Goal: Information Seeking & Learning: Learn about a topic

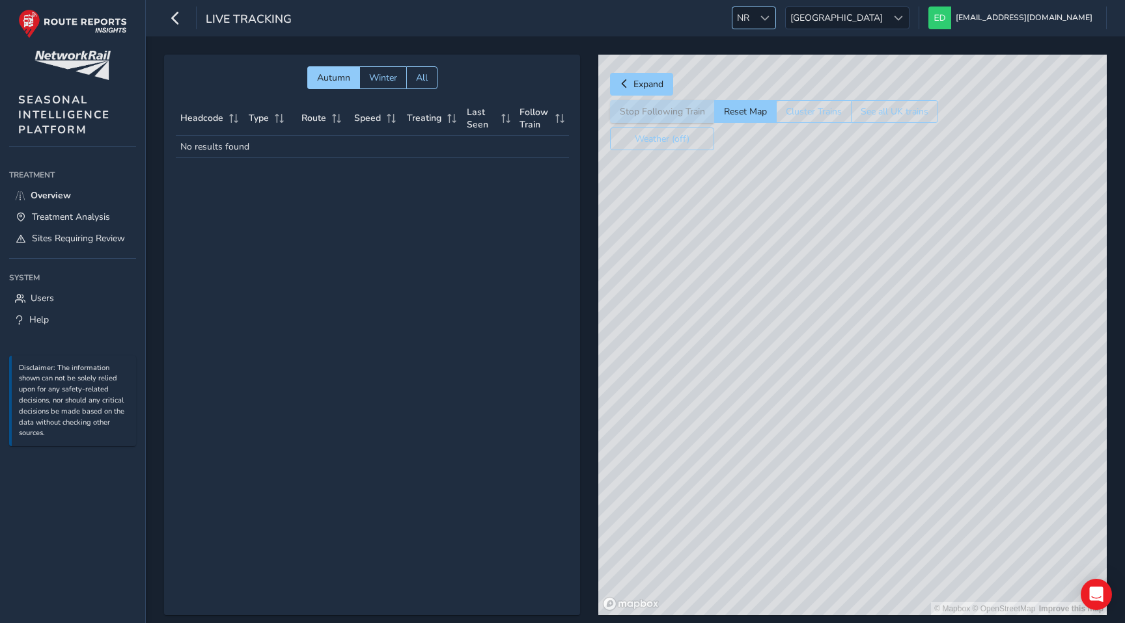
click at [775, 25] on div at bounding box center [764, 17] width 21 height 21
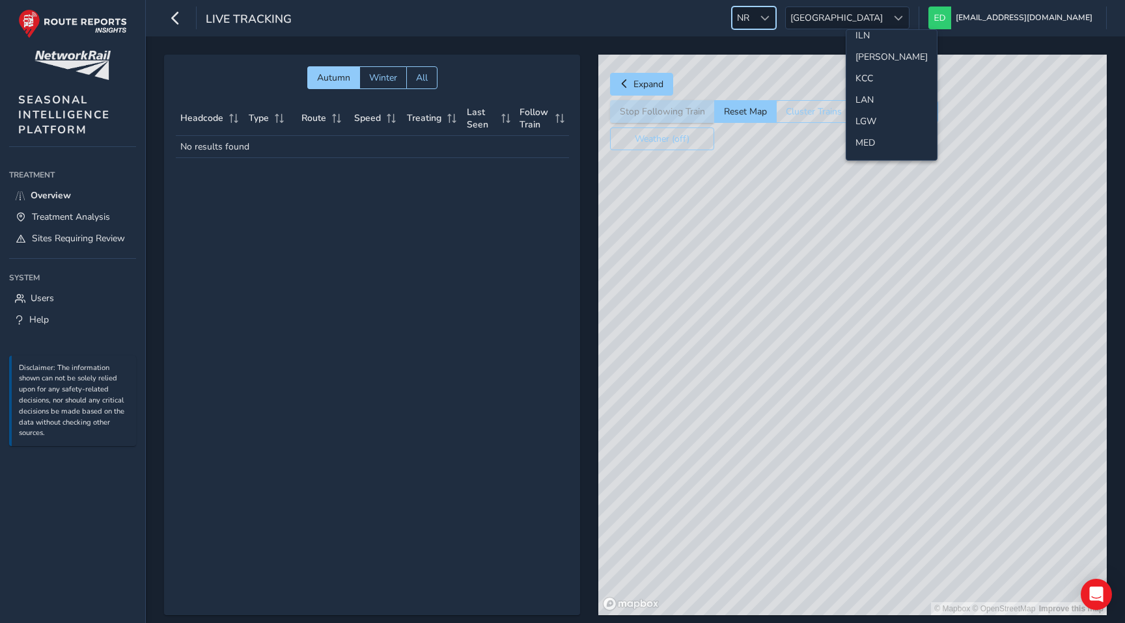
scroll to position [321, 0]
click at [867, 105] on li "LGW" at bounding box center [891, 110] width 90 height 21
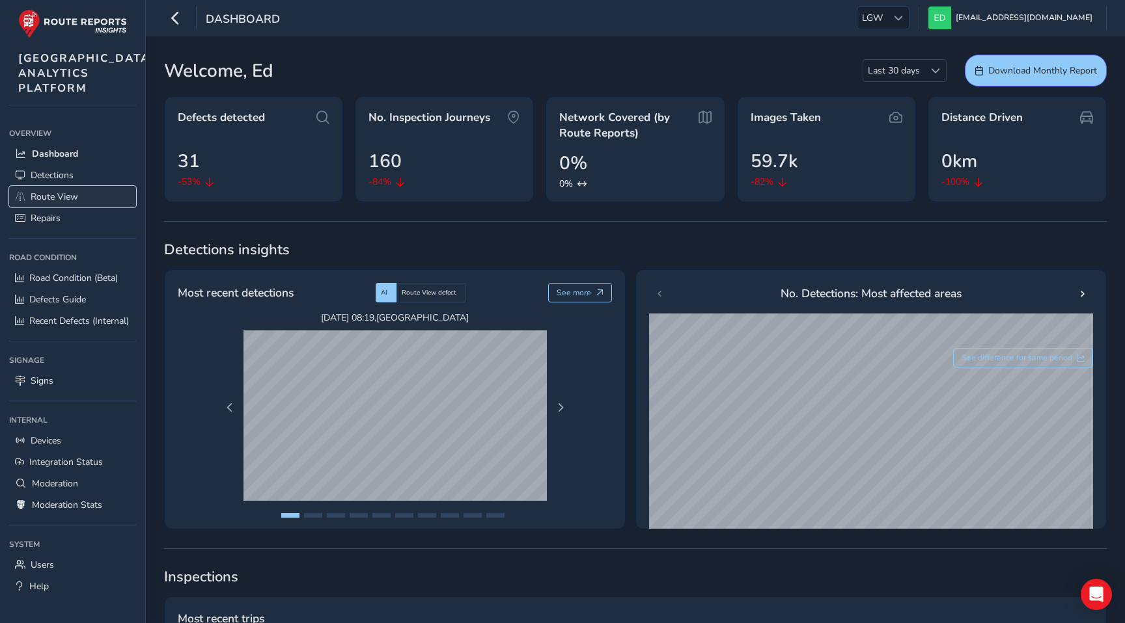
click at [48, 203] on span "Route View" at bounding box center [55, 197] width 48 height 12
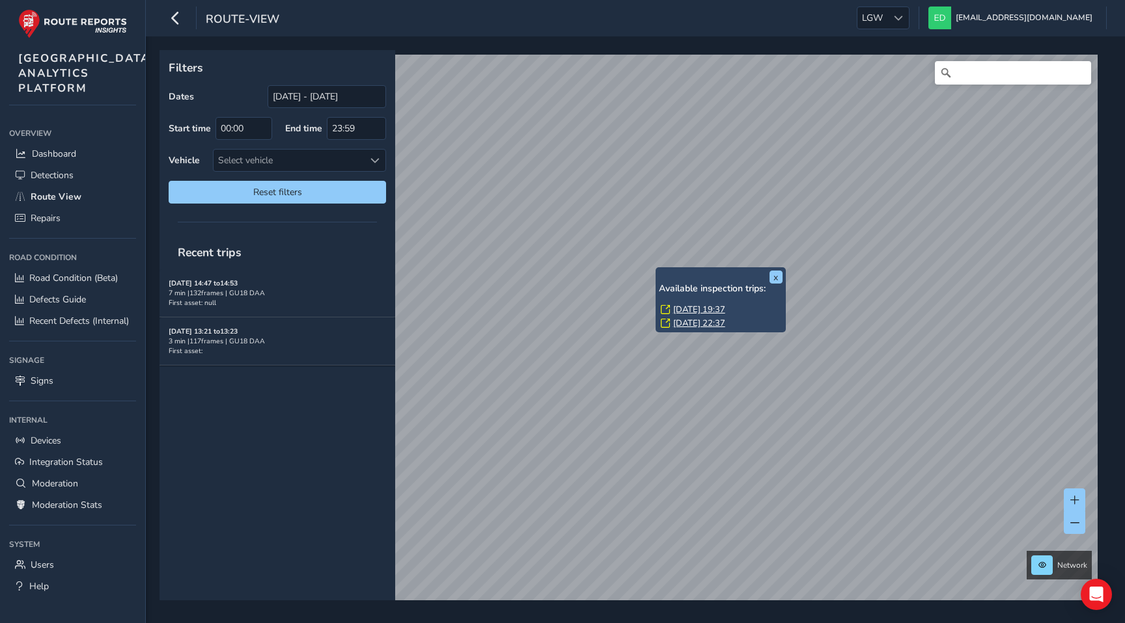
click at [685, 309] on link "[DATE] 19:37" at bounding box center [699, 310] width 52 height 12
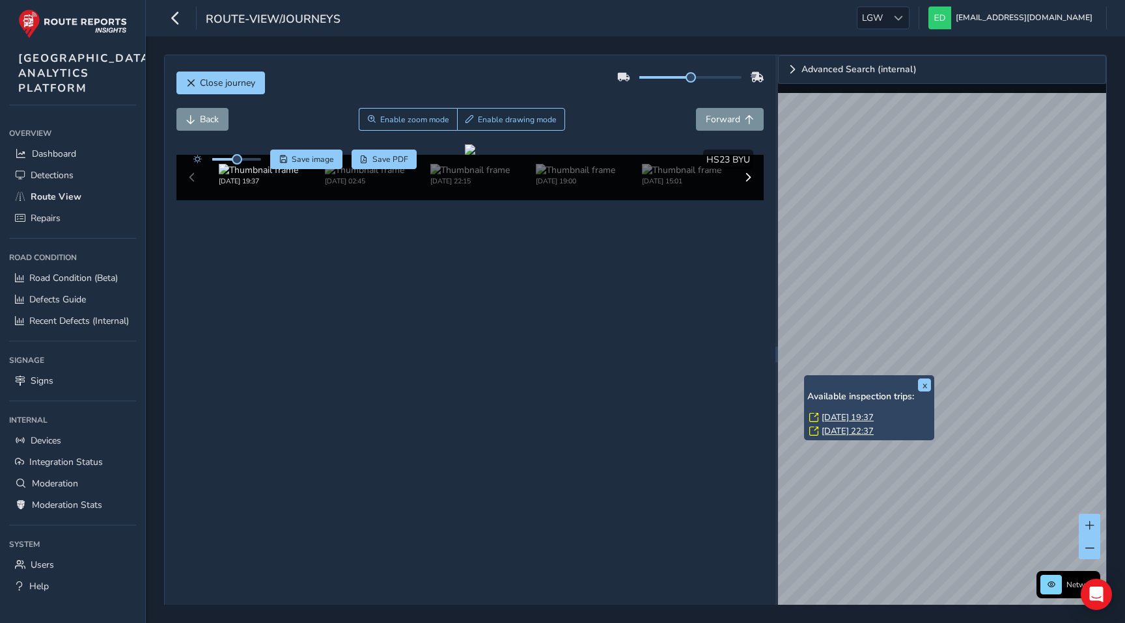
click at [830, 428] on link "[DATE] 22:37" at bounding box center [847, 432] width 52 height 12
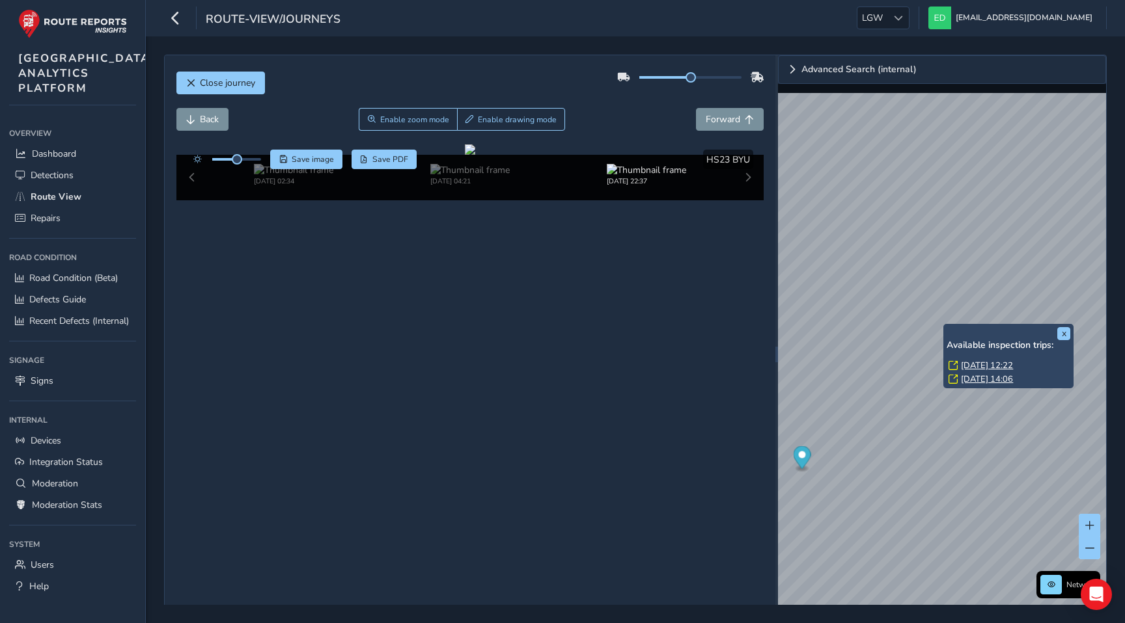
click at [965, 363] on link "[DATE] 12:22" at bounding box center [987, 366] width 52 height 12
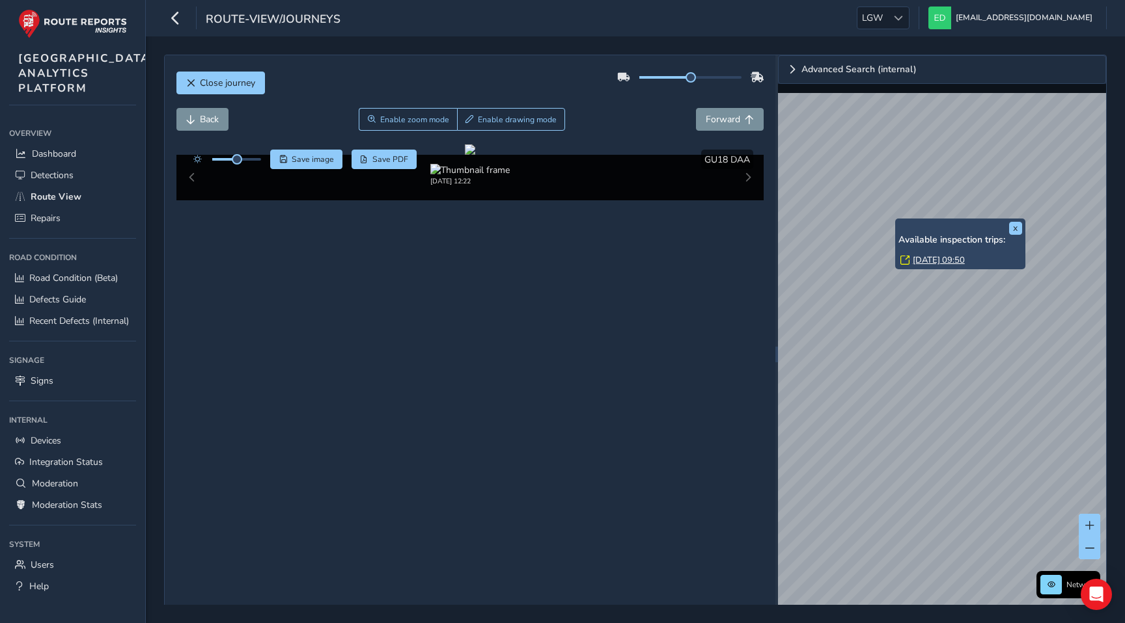
click at [923, 257] on link "[DATE] 09:50" at bounding box center [938, 260] width 52 height 12
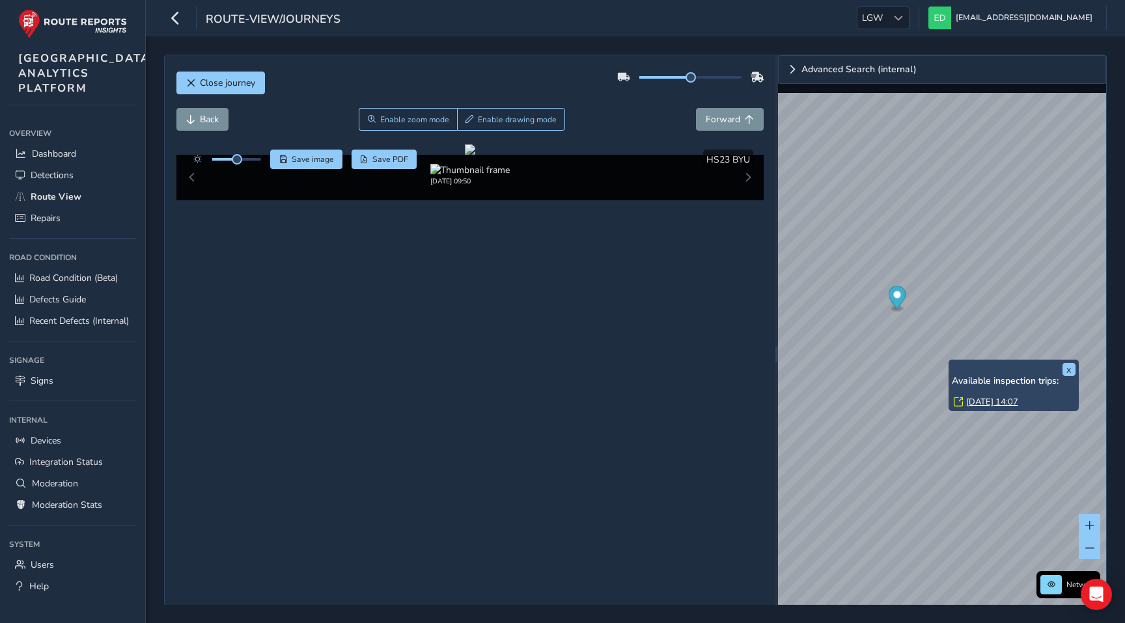
click at [969, 402] on link "[DATE] 14:07" at bounding box center [992, 402] width 52 height 12
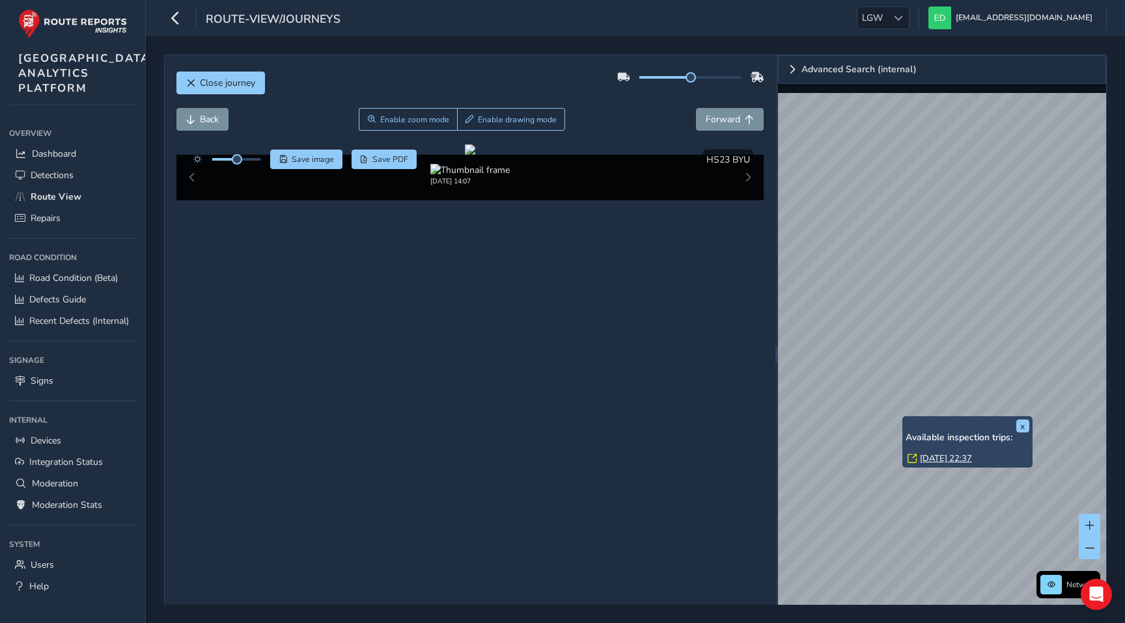
click at [932, 456] on link "[DATE] 22:37" at bounding box center [946, 459] width 52 height 12
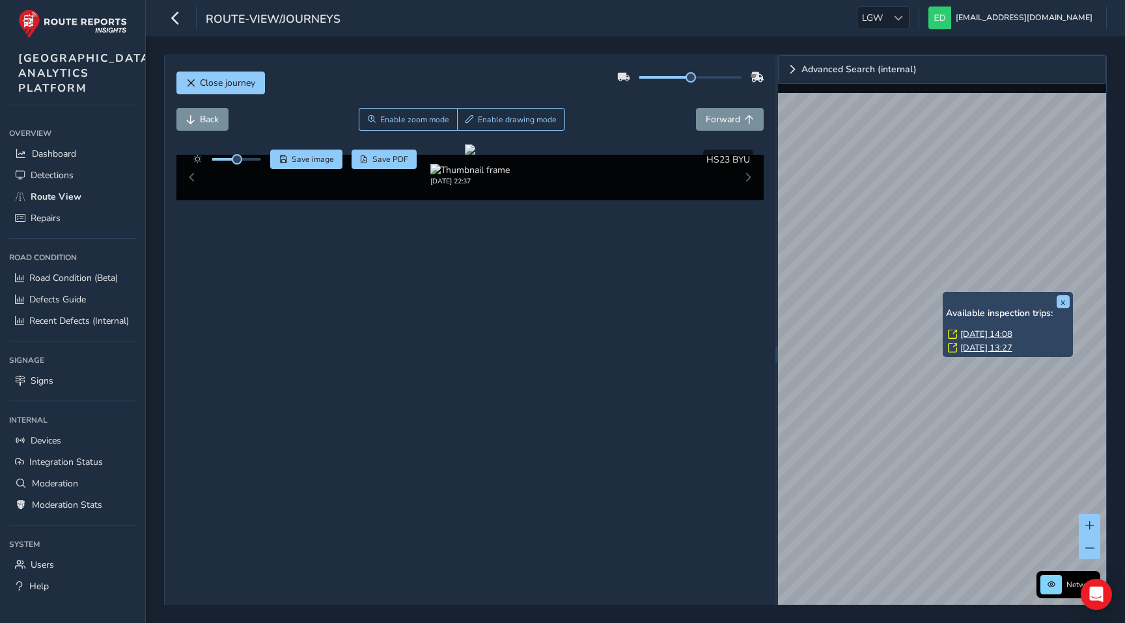
click at [970, 348] on link "[DATE] 13:27" at bounding box center [986, 348] width 52 height 12
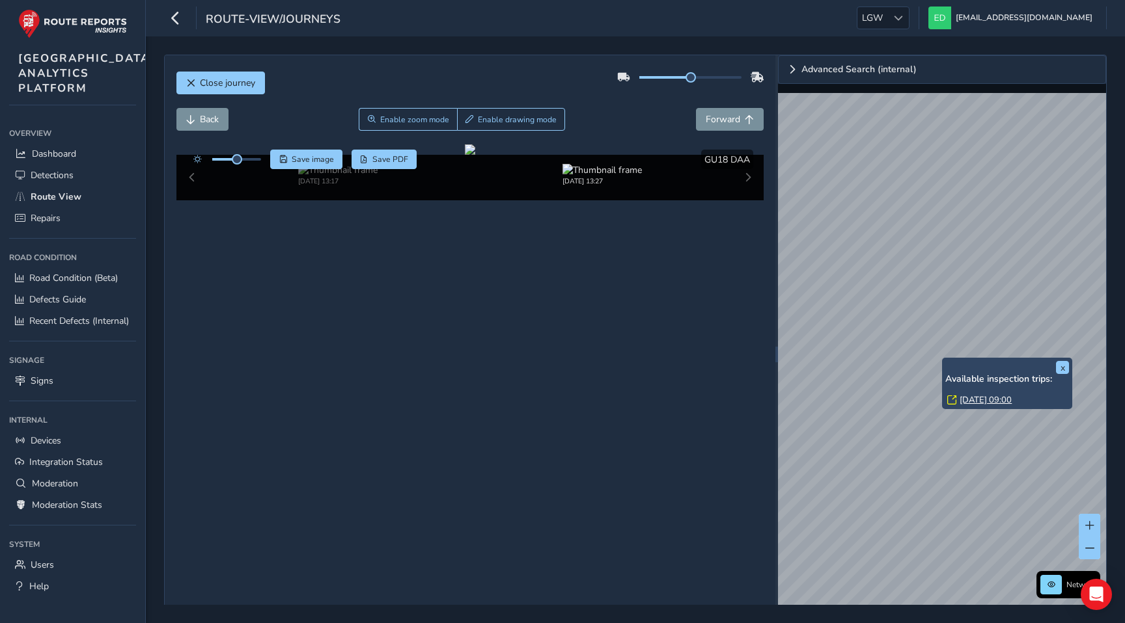
click at [968, 399] on link "[DATE] 09:00" at bounding box center [985, 400] width 52 height 12
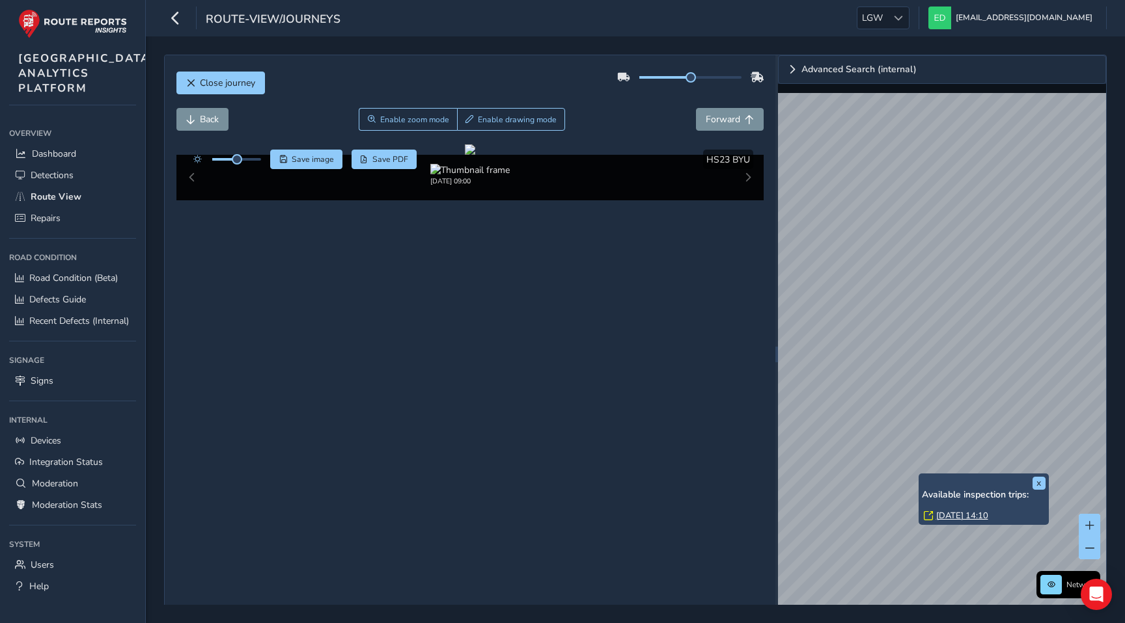
click at [959, 517] on link "[DATE] 14:10" at bounding box center [962, 516] width 52 height 12
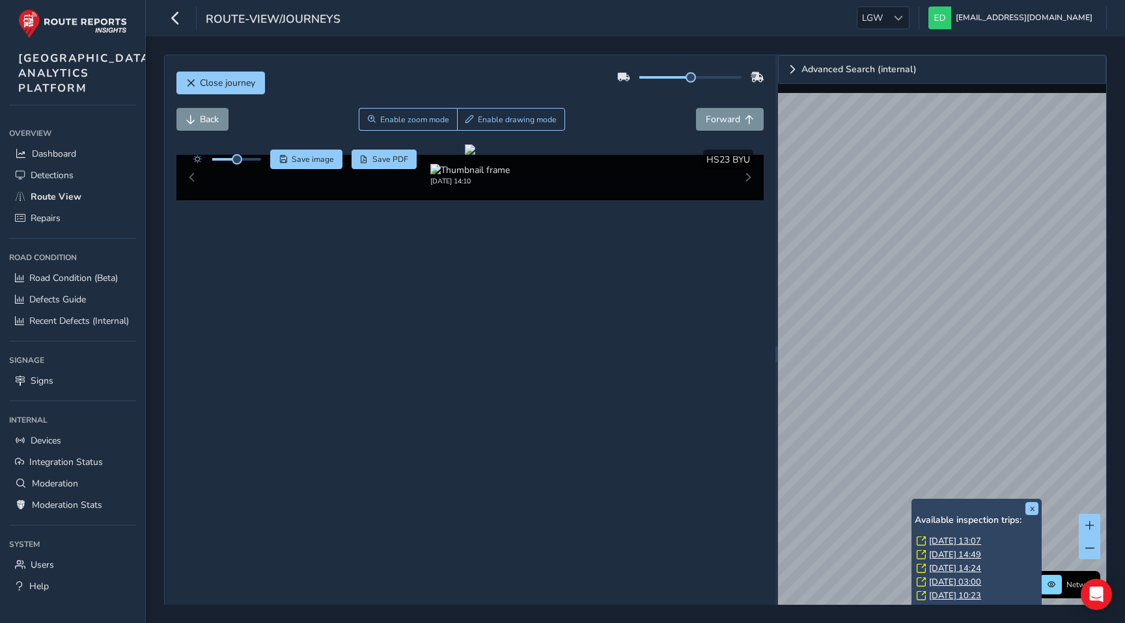
click at [936, 540] on link "[DATE] 13:07" at bounding box center [955, 542] width 52 height 12
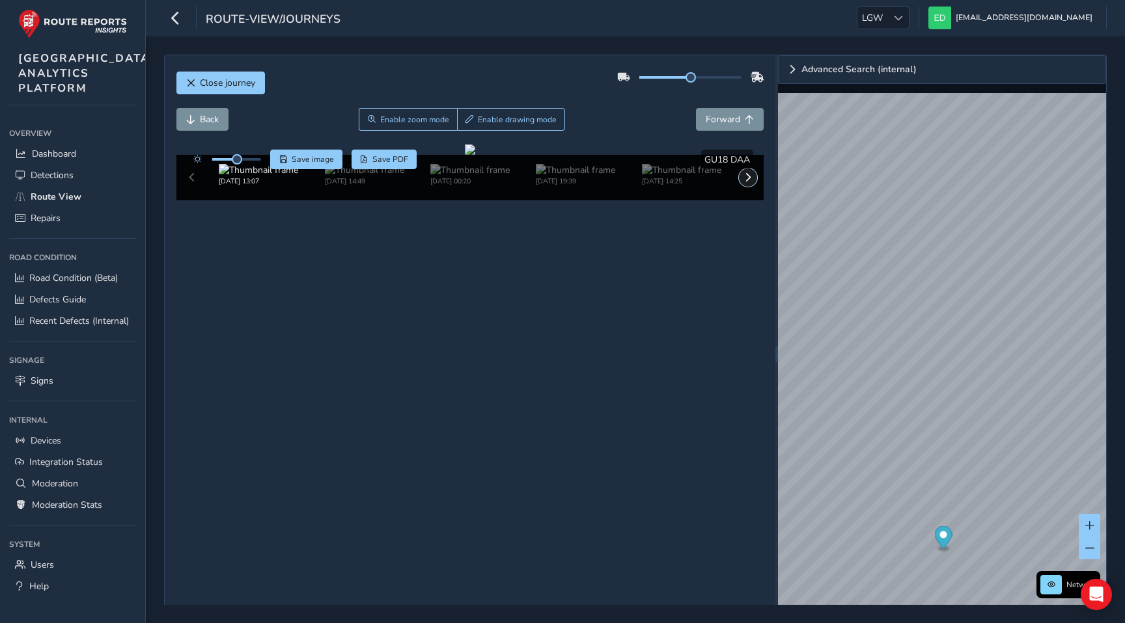
click at [746, 182] on span at bounding box center [747, 177] width 9 height 9
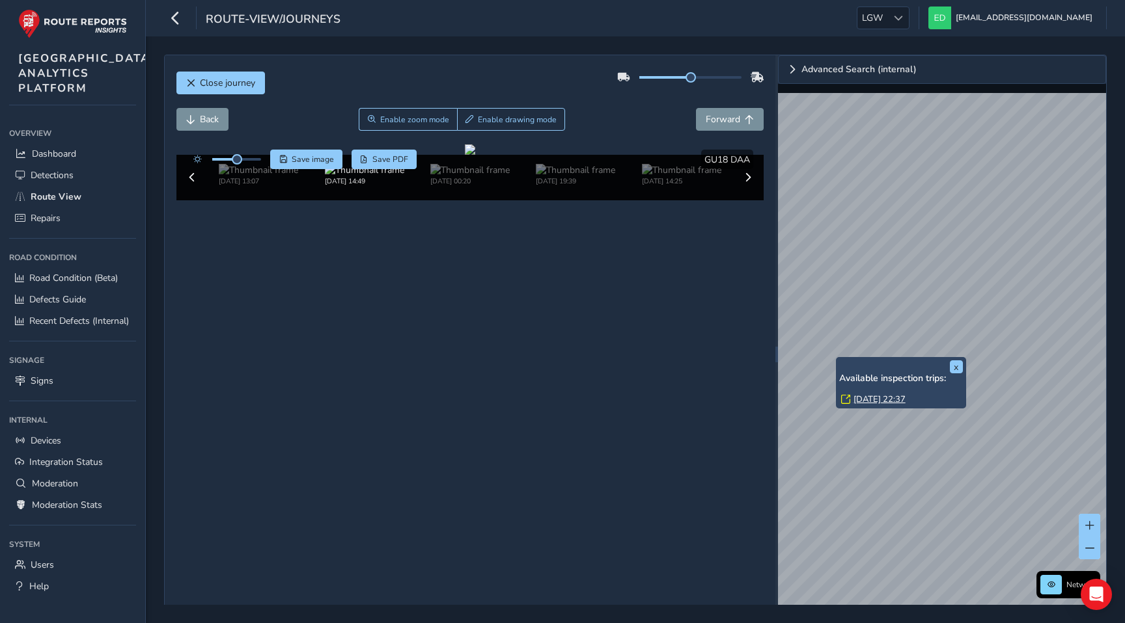
click at [864, 396] on link "[DATE] 22:37" at bounding box center [879, 400] width 52 height 12
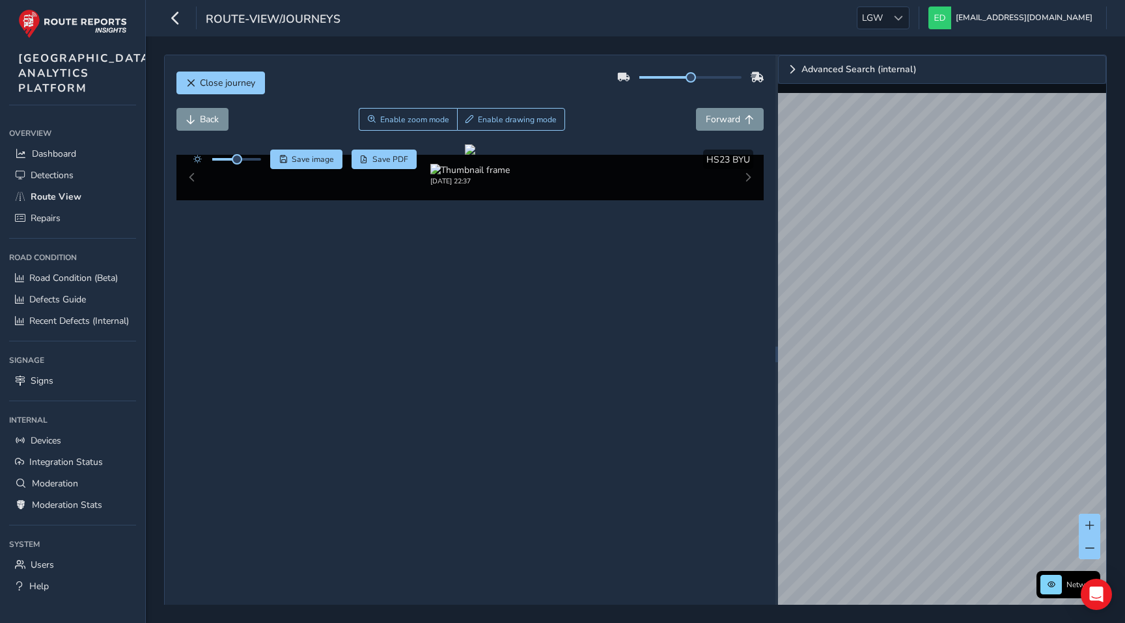
click at [860, 20] on div "route-view/journeys LGW LGW [EMAIL_ADDRESS][DOMAIN_NAME] Colour Scheme: Dark Di…" at bounding box center [635, 311] width 979 height 623
click at [776, 336] on div "Close journey Back Enable zoom mode Enable drawing mode Forward Click and Drag …" at bounding box center [635, 355] width 942 height 600
click at [246, 71] on div "Close journey" at bounding box center [470, 88] width 588 height 42
click at [243, 80] on span "Close journey" at bounding box center [227, 83] width 55 height 12
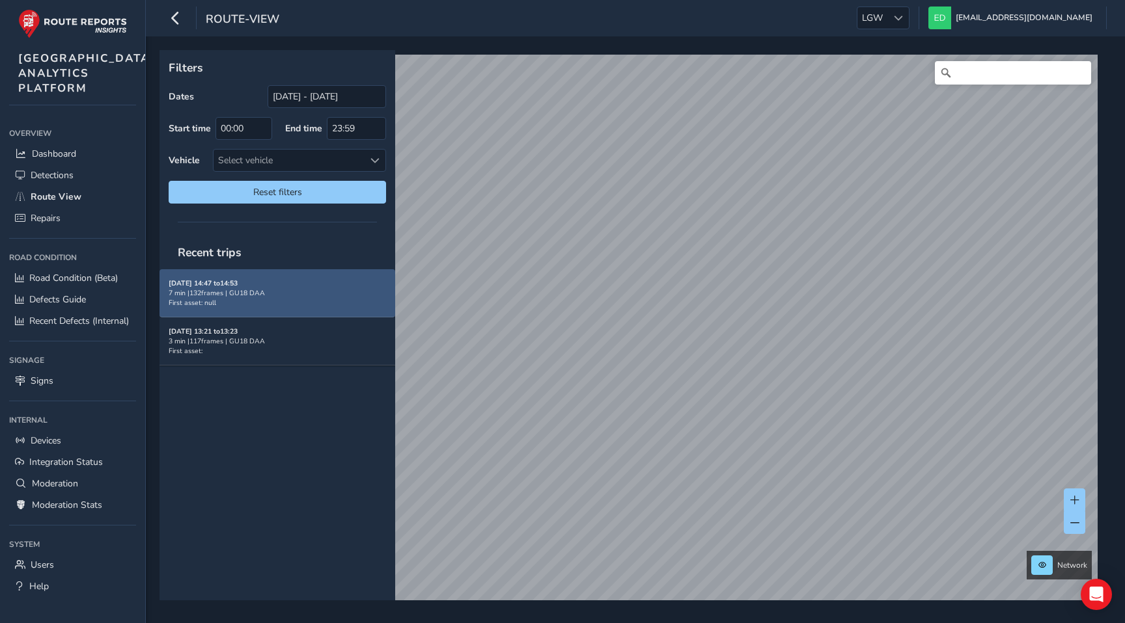
click at [258, 288] on div "7 min | 132 frames | GU18 DAA" at bounding box center [277, 293] width 217 height 10
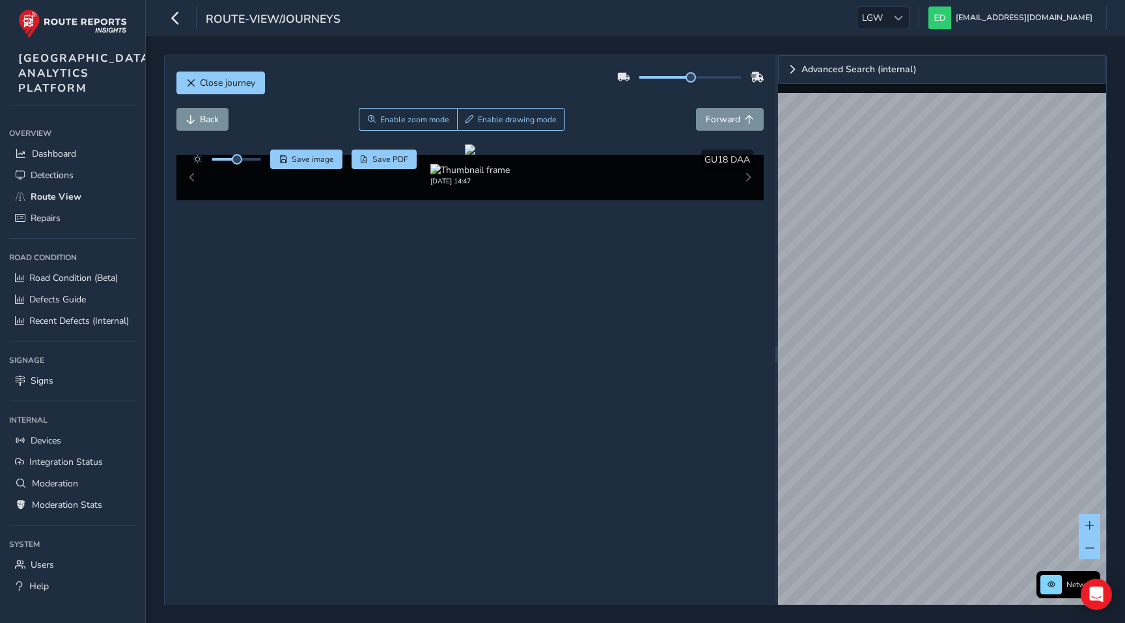
click at [1112, 318] on div "Close journey Back Enable zoom mode Enable drawing mode Forward Click and Drag …" at bounding box center [635, 329] width 979 height 587
click at [767, 302] on div "Close journey Back Enable zoom mode Enable drawing mode Forward Click and Drag …" at bounding box center [635, 355] width 942 height 600
click at [1121, 243] on div "Close journey Back Enable zoom mode Enable drawing mode Forward Click and Drag …" at bounding box center [635, 329] width 979 height 587
